Goal: Task Accomplishment & Management: Manage account settings

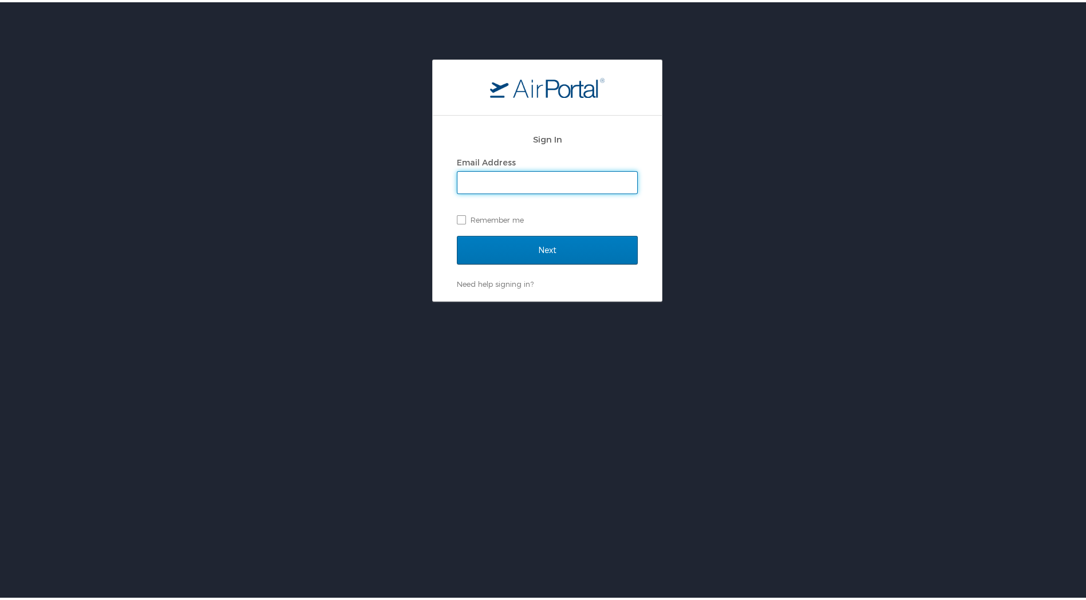
click at [568, 179] on input "Email Address" at bounding box center [548, 181] width 180 height 22
type input "trudy.schmidt@imail.org"
click at [458, 218] on label "Remember me" at bounding box center [547, 217] width 181 height 17
click at [458, 218] on input "Remember me" at bounding box center [460, 216] width 7 height 7
checkbox input "true"
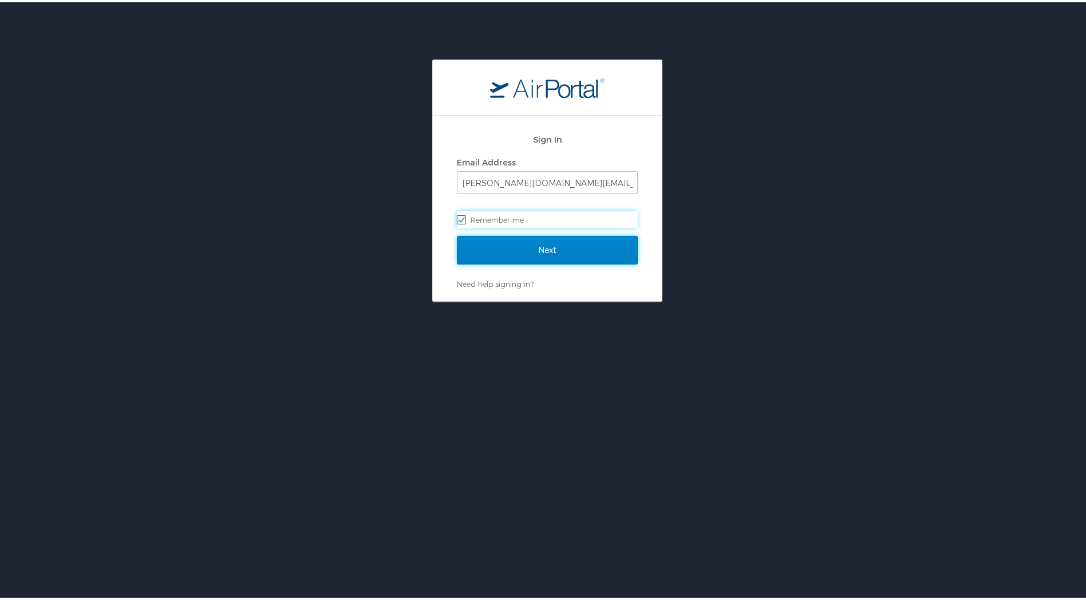
click at [522, 245] on input "Next" at bounding box center [547, 248] width 181 height 29
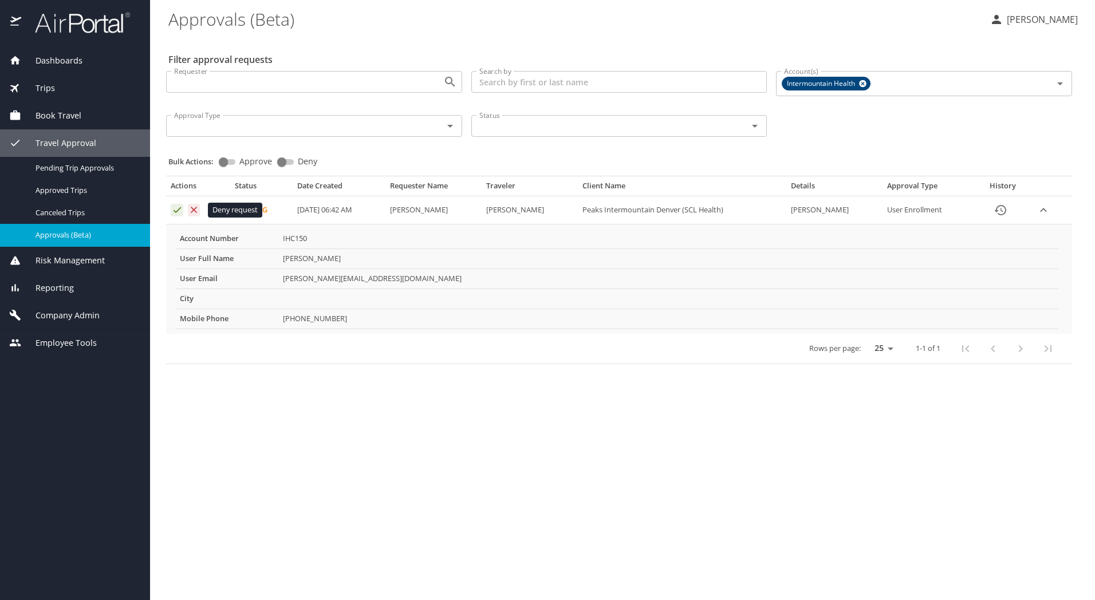
click at [197, 211] on icon "Approval table" at bounding box center [193, 209] width 11 height 11
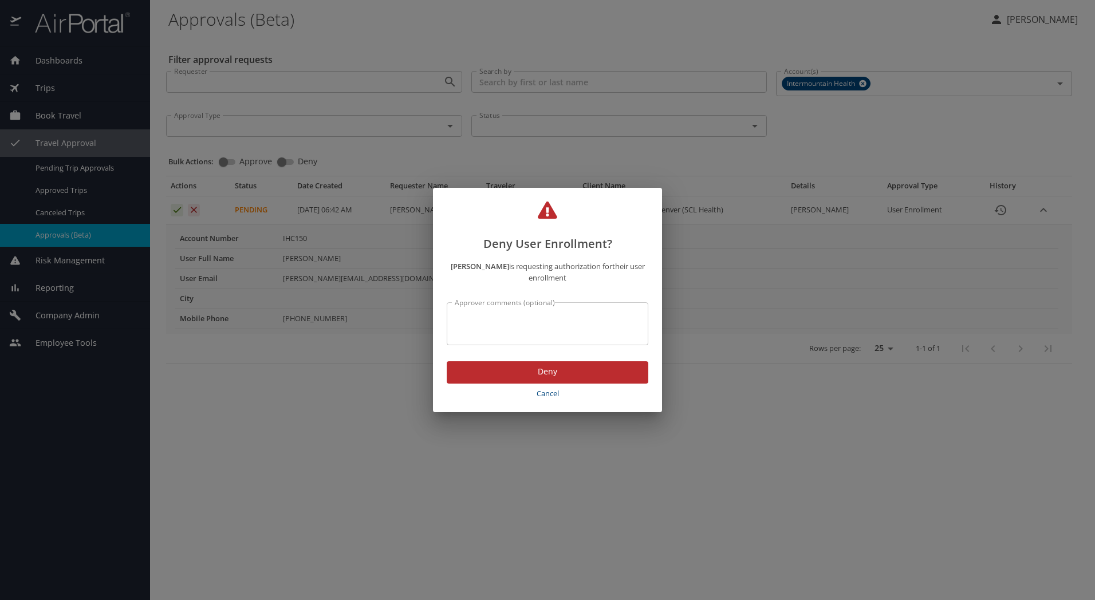
click at [470, 320] on textarea "Approver comments (optional)" at bounding box center [548, 324] width 186 height 22
type textarea "incorrect email"
click at [529, 371] on span "Deny" at bounding box center [547, 372] width 183 height 14
